Goal: Information Seeking & Learning: Understand process/instructions

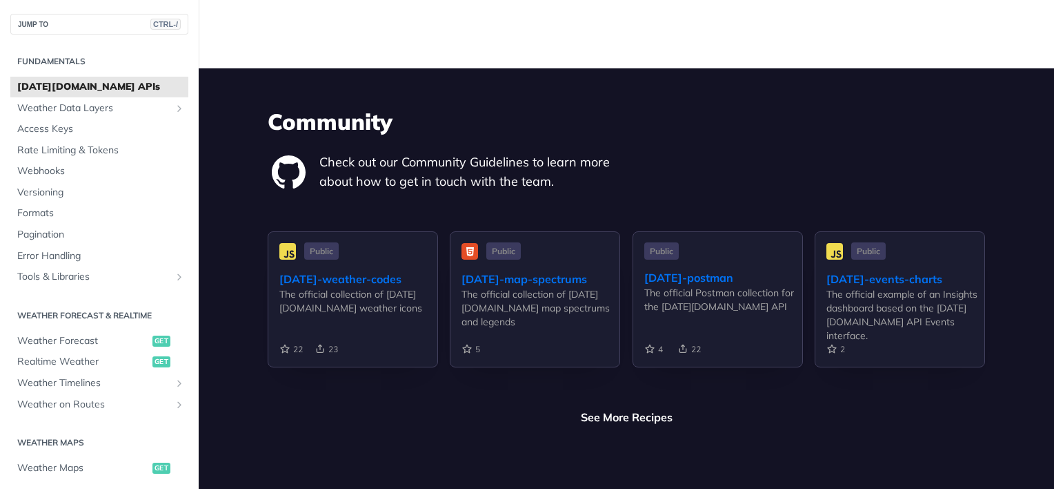
scroll to position [2898, 0]
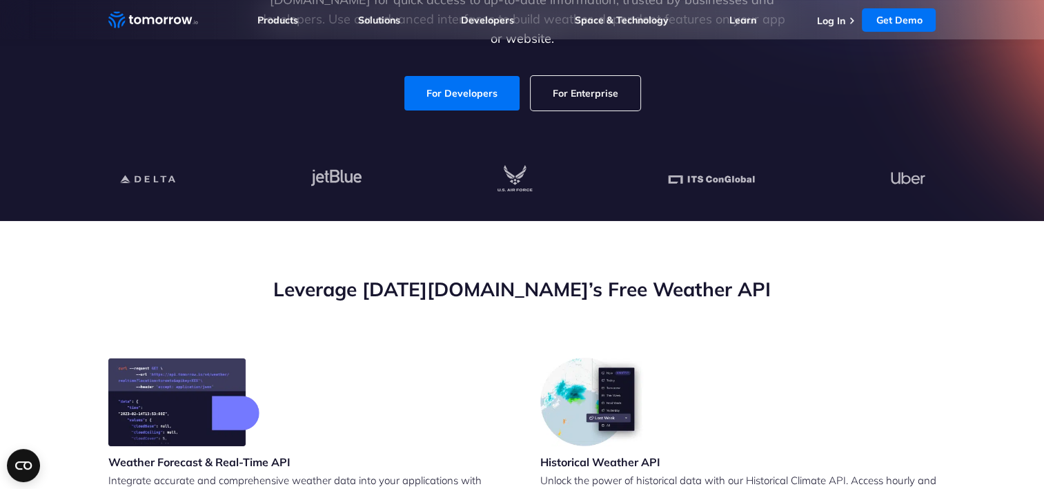
scroll to position [345, 0]
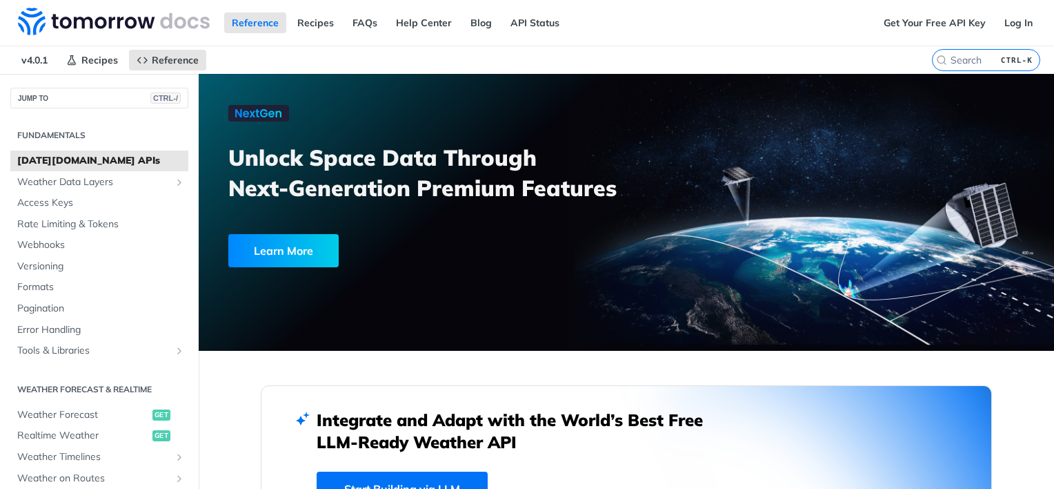
scroll to position [207, 0]
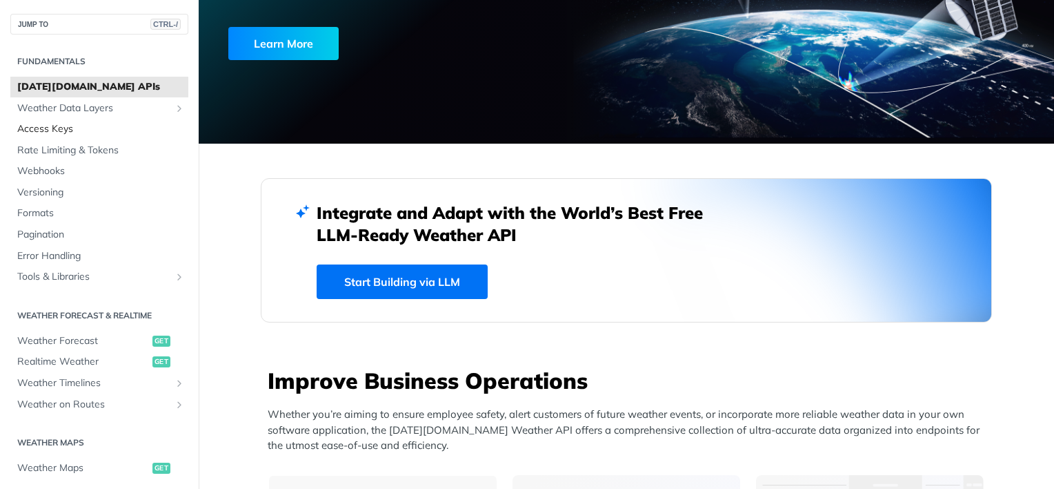
click at [69, 127] on span "Access Keys" at bounding box center [101, 129] width 168 height 14
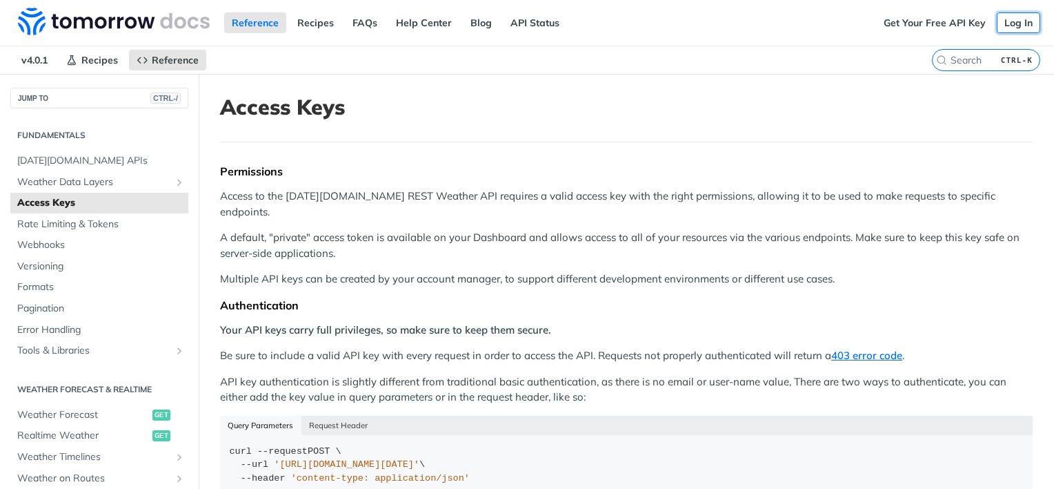
click at [997, 22] on link "Log In" at bounding box center [1018, 22] width 43 height 21
